Goal: Navigation & Orientation: Find specific page/section

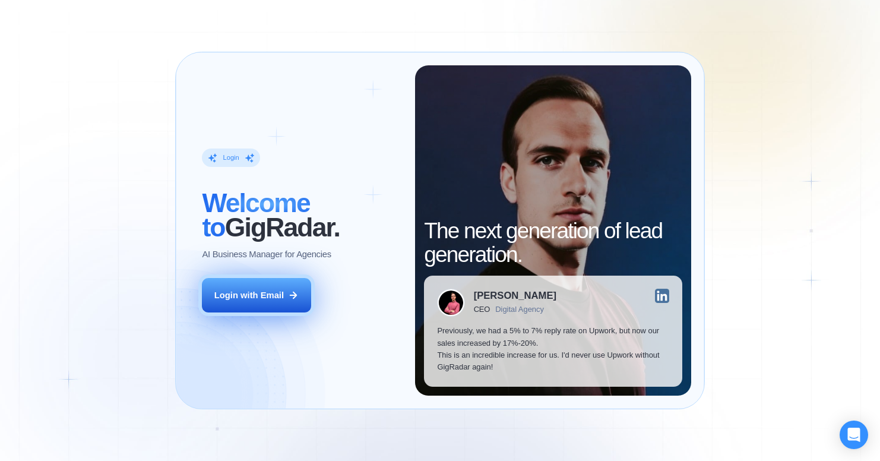
click at [265, 296] on div "Login with Email" at bounding box center [248, 295] width 69 height 12
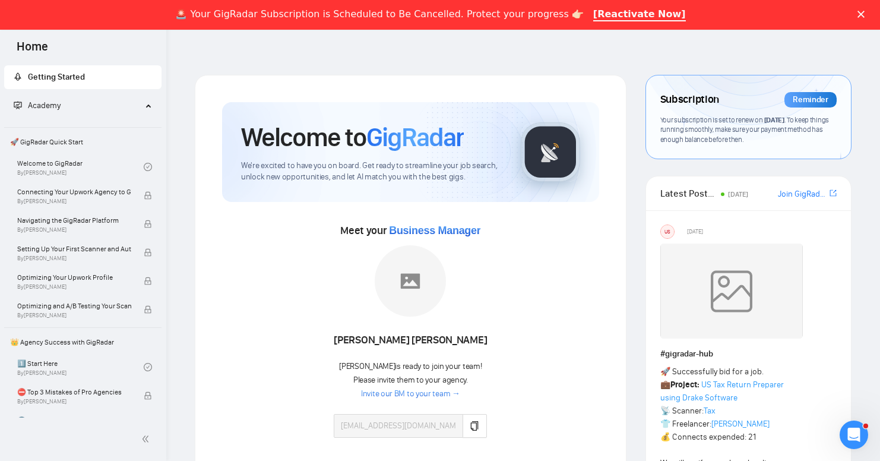
scroll to position [4, 0]
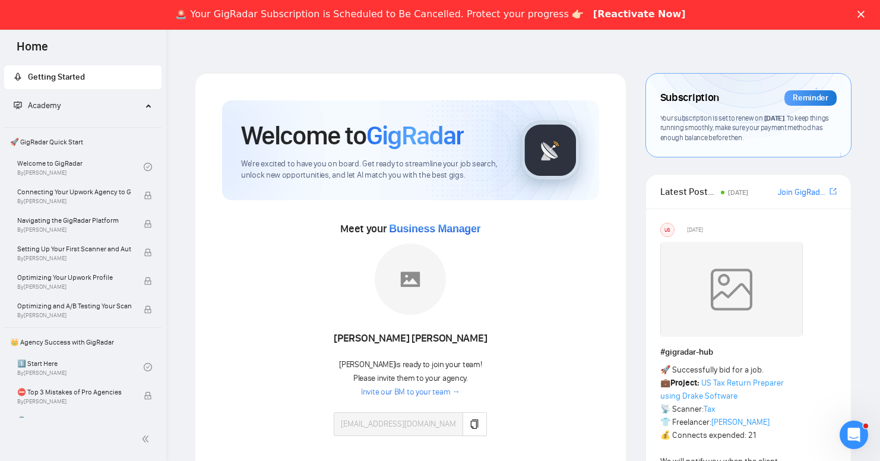
click at [612, 15] on a"] "[Reactivate Now]" at bounding box center [639, 14] width 93 height 13
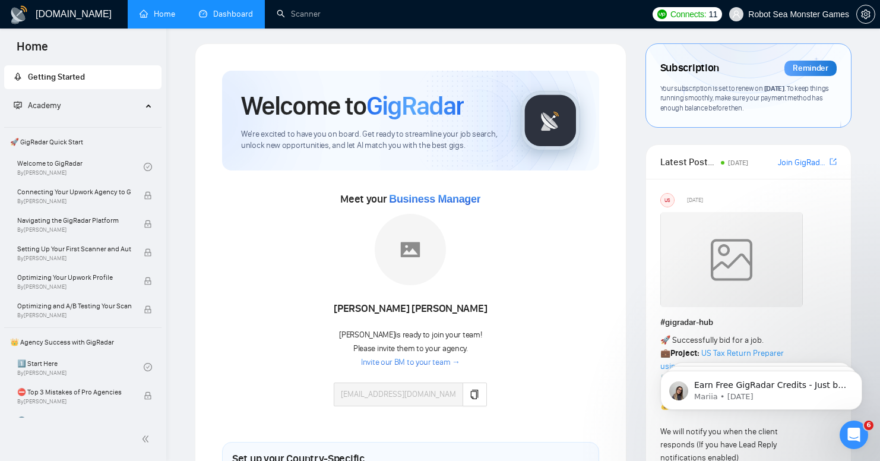
click at [219, 15] on link "Dashboard" at bounding box center [226, 14] width 54 height 10
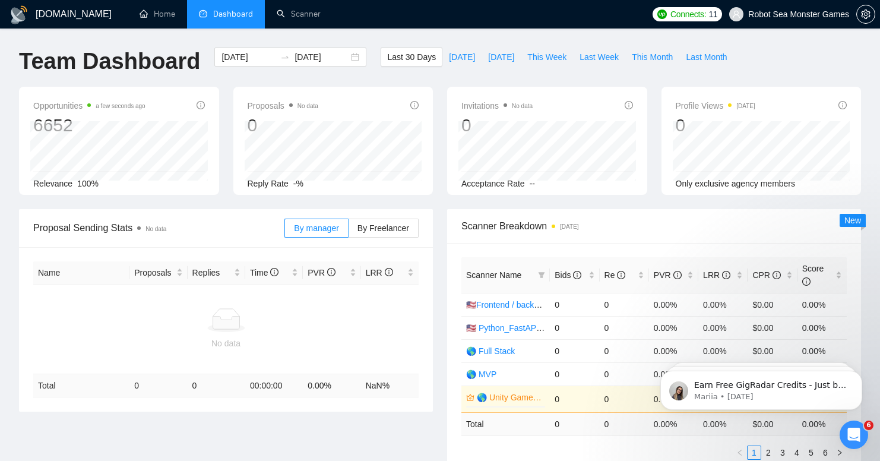
click at [61, 18] on h1 "GigRadar.io" at bounding box center [74, 14] width 76 height 29
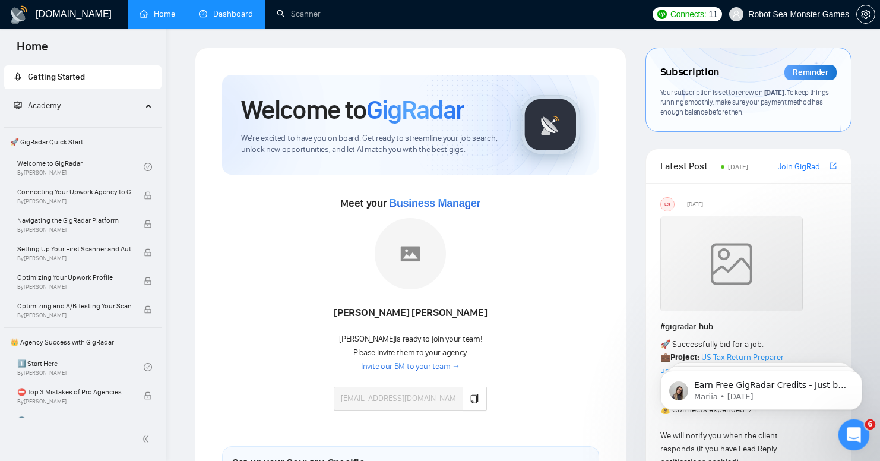
click at [852, 429] on icon "Open Intercom Messenger" at bounding box center [853, 433] width 20 height 20
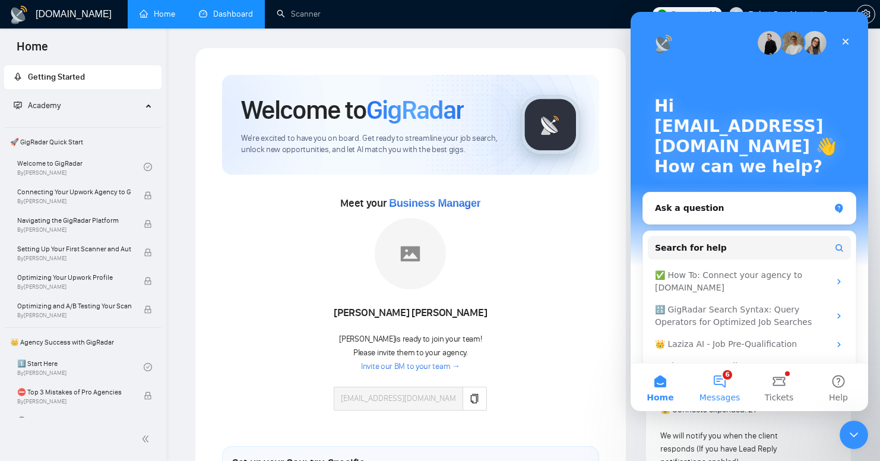
click at [723, 378] on button "6 Messages" at bounding box center [719, 387] width 59 height 48
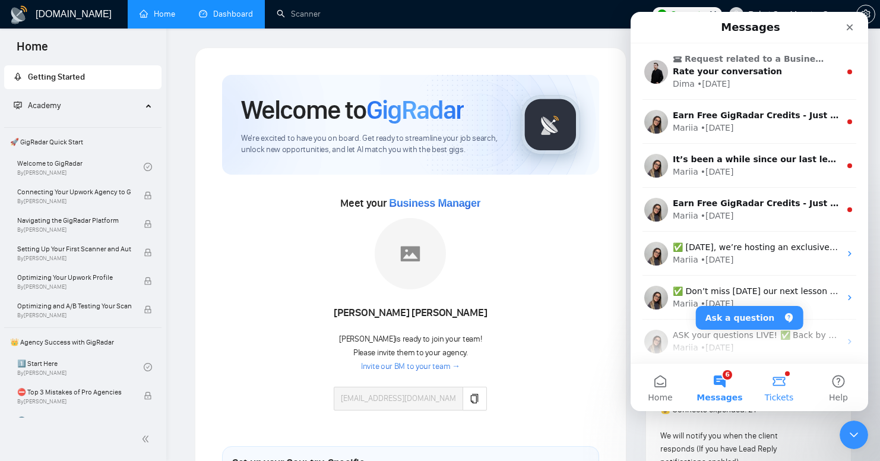
click at [777, 394] on span "Tickets" at bounding box center [779, 397] width 29 height 8
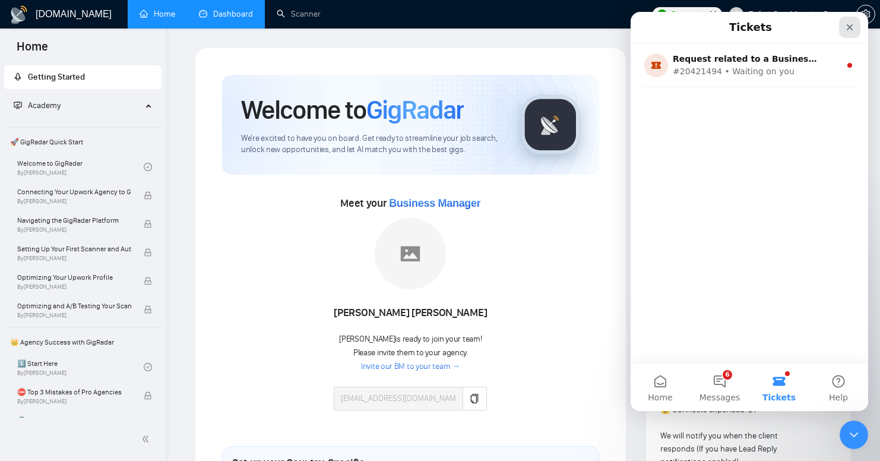
click at [848, 26] on icon "Close" at bounding box center [850, 28] width 10 height 10
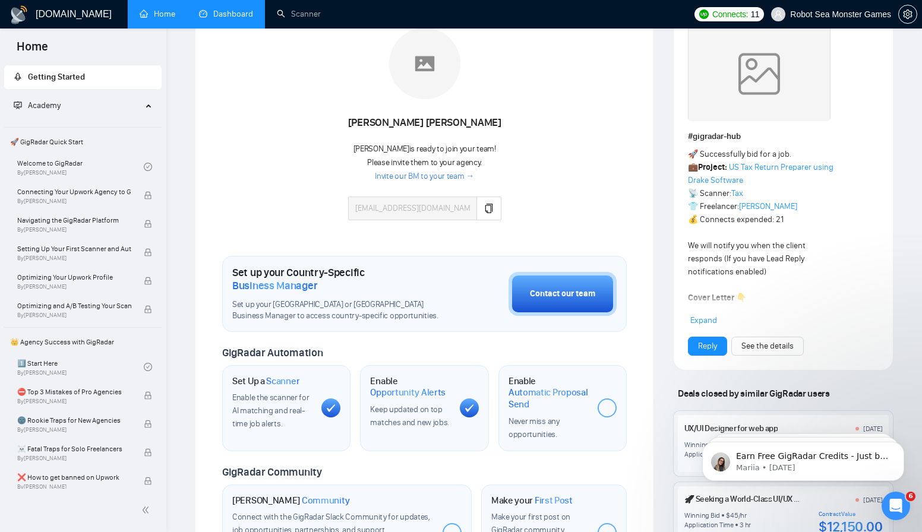
scroll to position [251, 0]
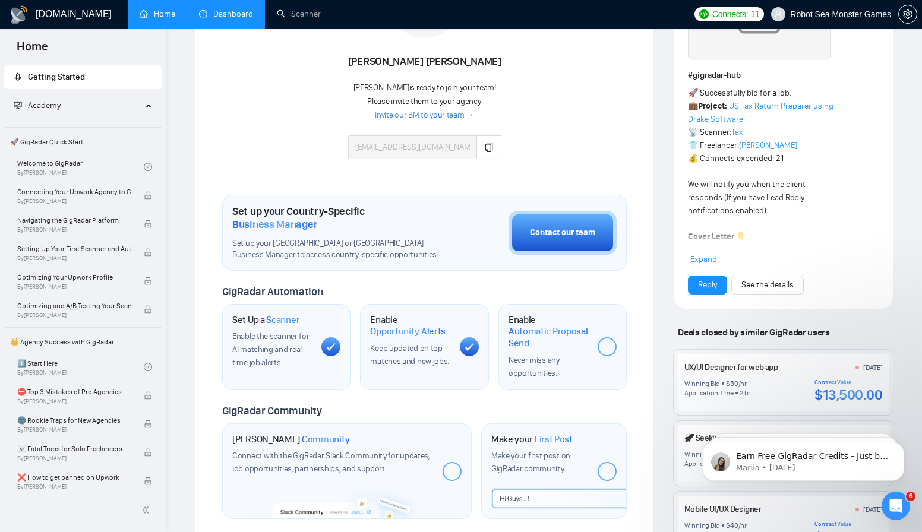
click at [39, 50] on span "Home" at bounding box center [32, 50] width 50 height 25
click at [309, 18] on link "Scanner" at bounding box center [299, 14] width 44 height 10
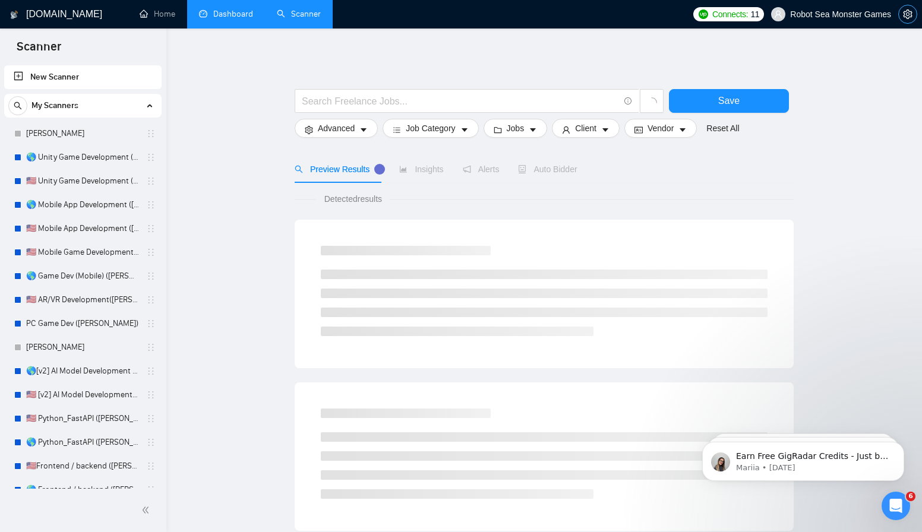
click at [880, 17] on icon "setting" at bounding box center [907, 15] width 9 height 10
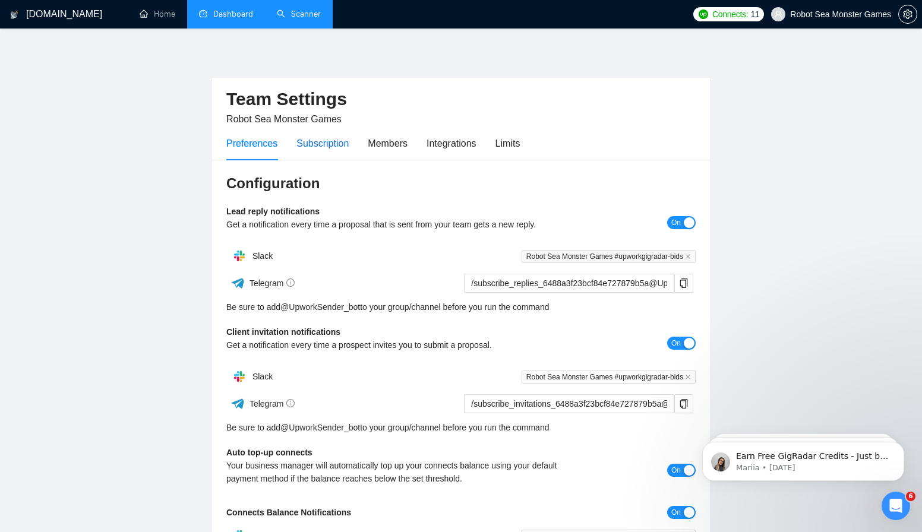
click at [336, 137] on div "Subscription" at bounding box center [322, 143] width 52 height 15
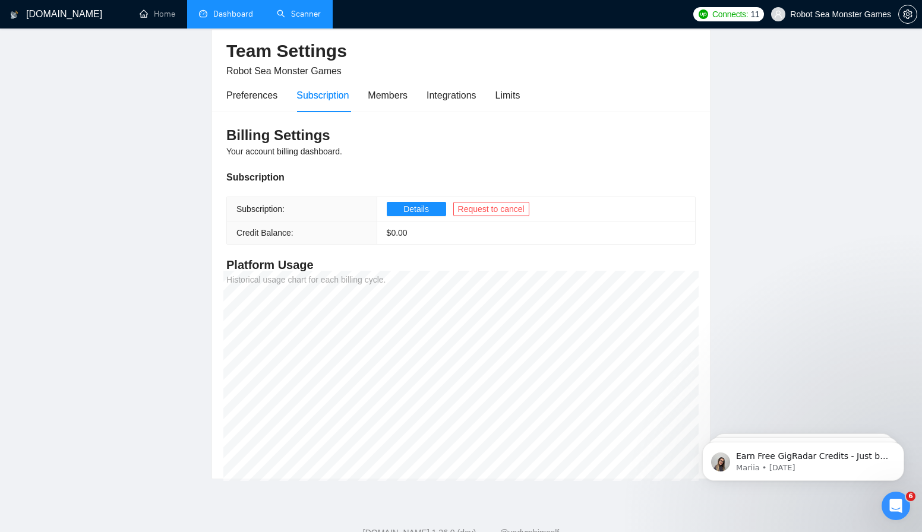
scroll to position [35, 0]
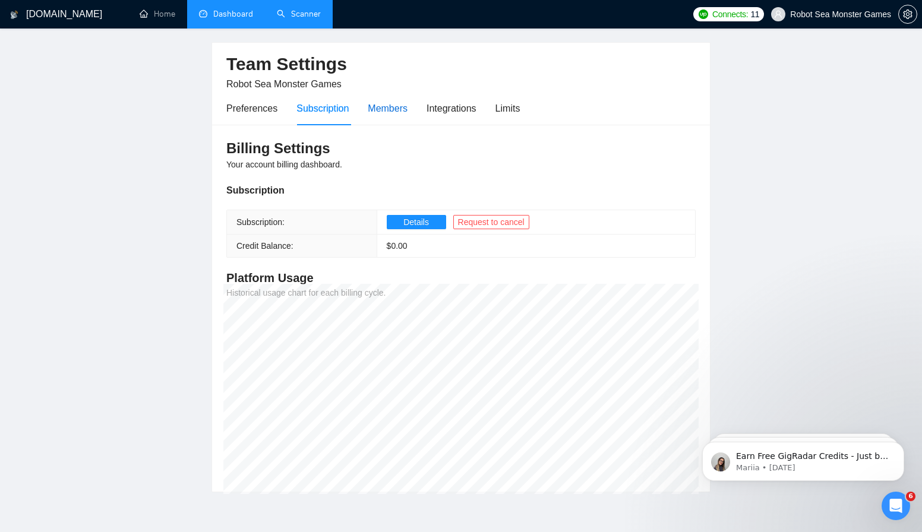
click at [394, 115] on div "Members" at bounding box center [388, 108] width 40 height 15
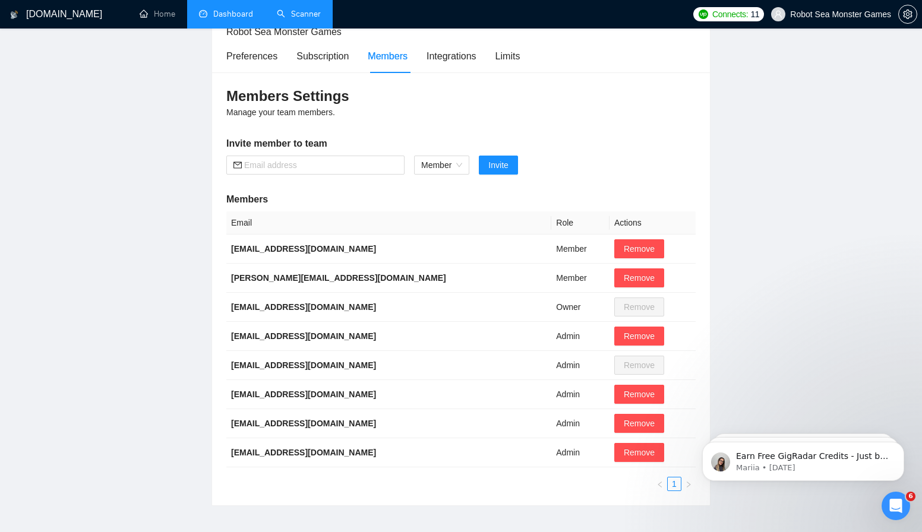
scroll to position [57, 0]
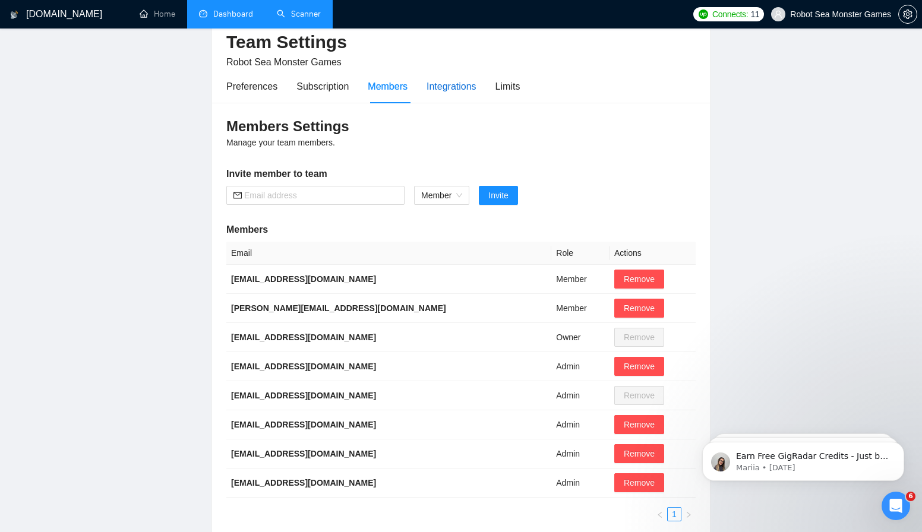
click at [470, 89] on div "Integrations" at bounding box center [451, 86] width 50 height 15
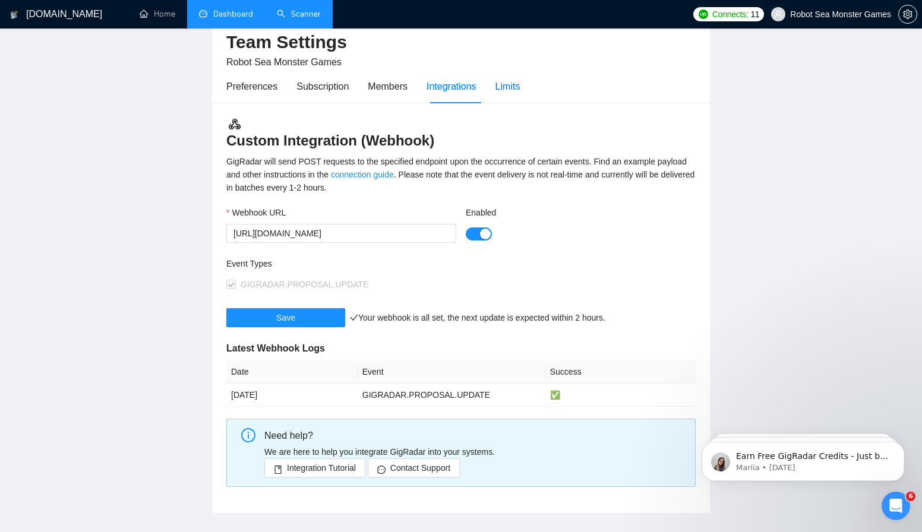
click at [520, 87] on div "Limits" at bounding box center [507, 86] width 25 height 15
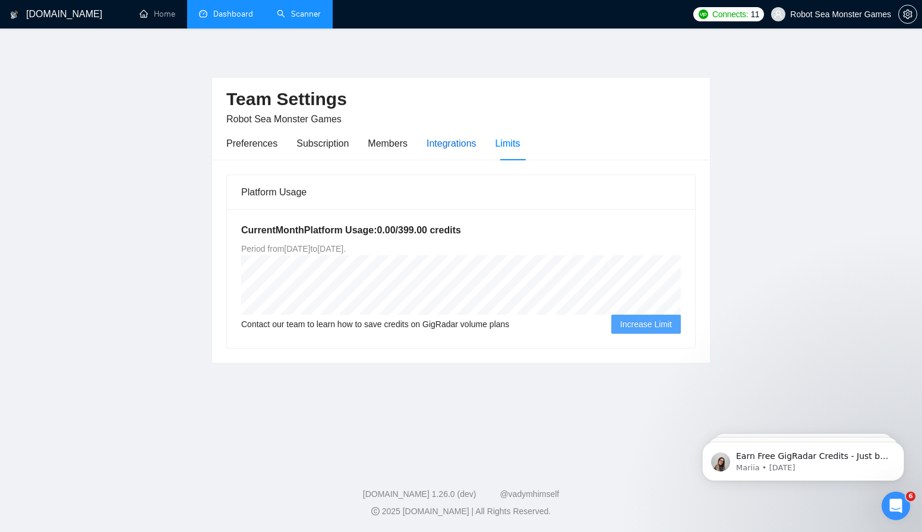
click at [453, 140] on div "Integrations" at bounding box center [451, 143] width 50 height 15
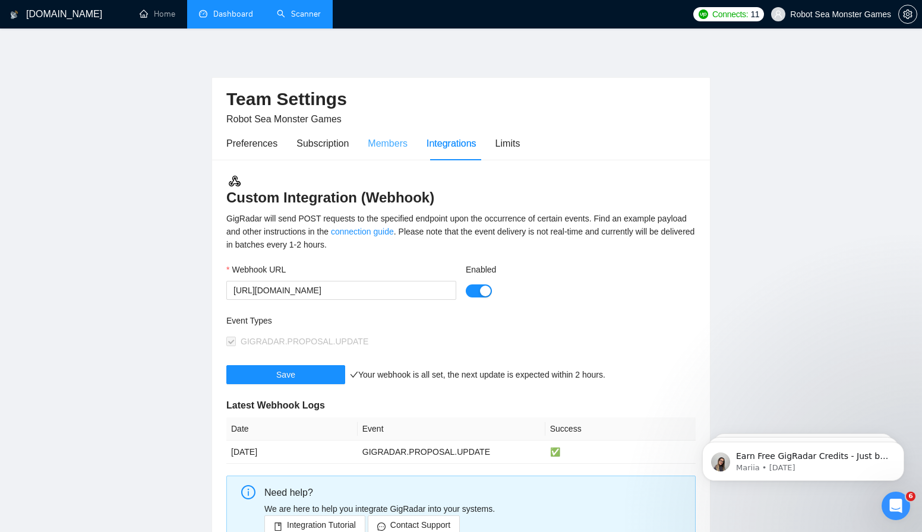
click at [371, 135] on div "Members" at bounding box center [388, 144] width 40 height 34
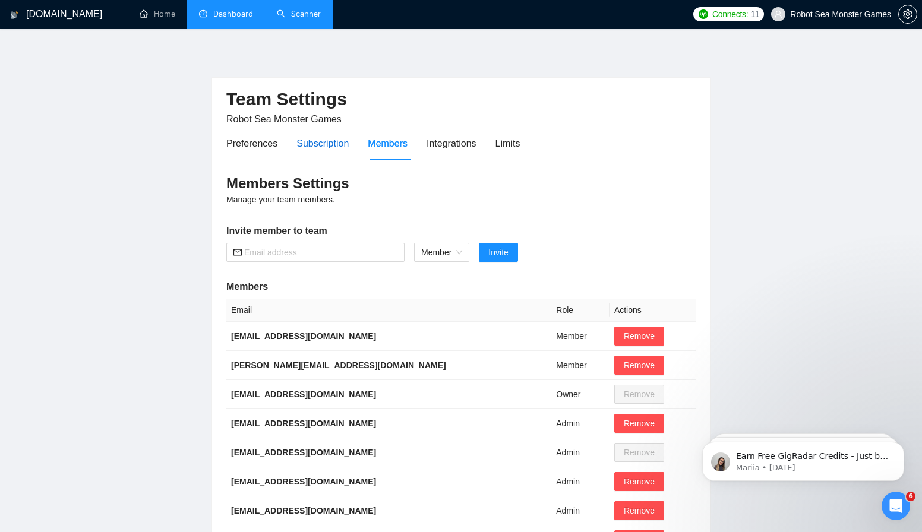
click at [304, 141] on div "Subscription" at bounding box center [322, 143] width 52 height 15
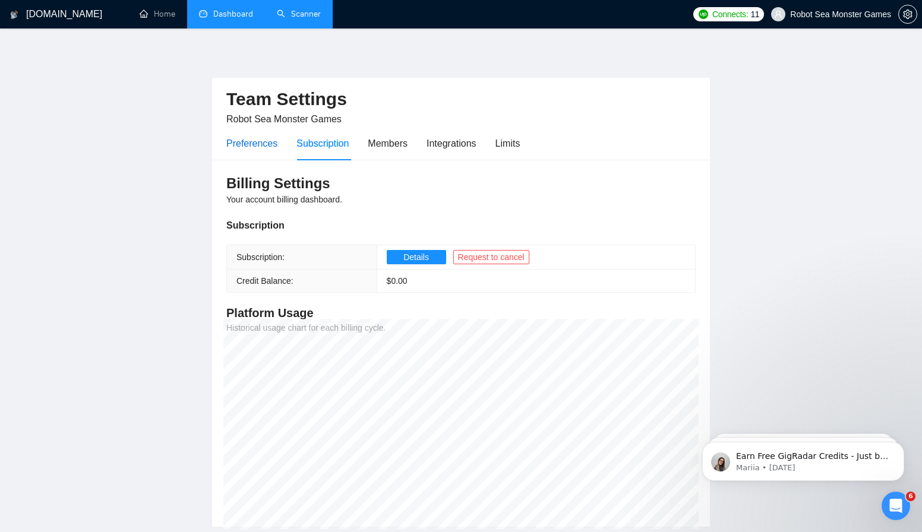
click at [249, 138] on div "Preferences" at bounding box center [251, 143] width 51 height 15
